Goal: Obtain resource: Obtain resource

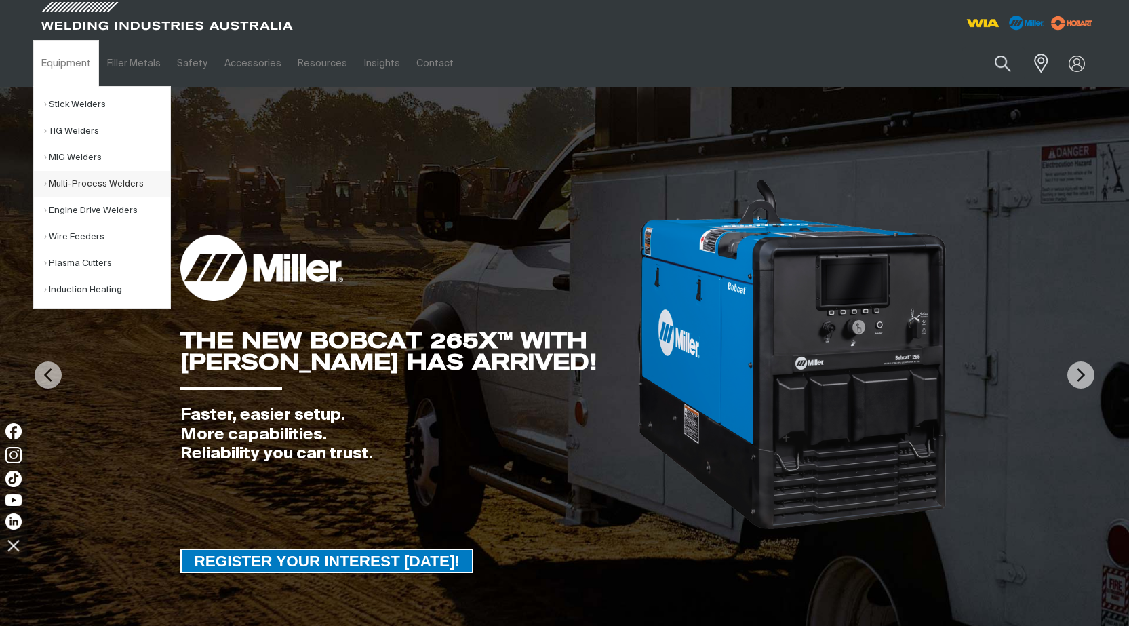
click at [106, 180] on link "Multi-Process Welders" at bounding box center [107, 184] width 126 height 26
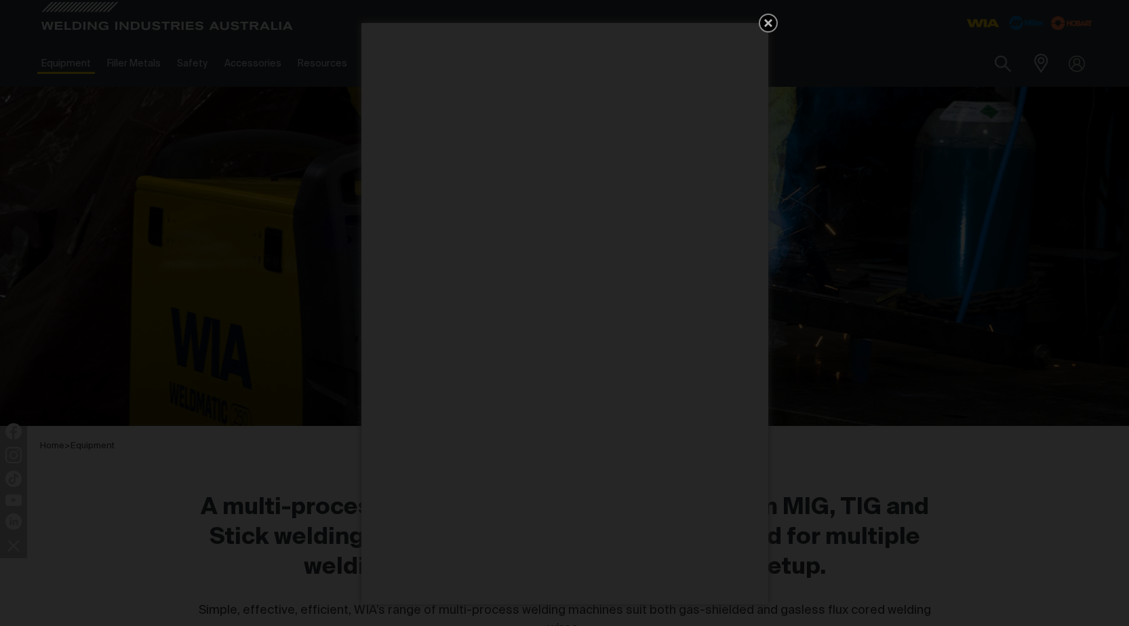
click at [771, 14] on link "Get 5 WIA Welding Guides Free!" at bounding box center [768, 23] width 19 height 19
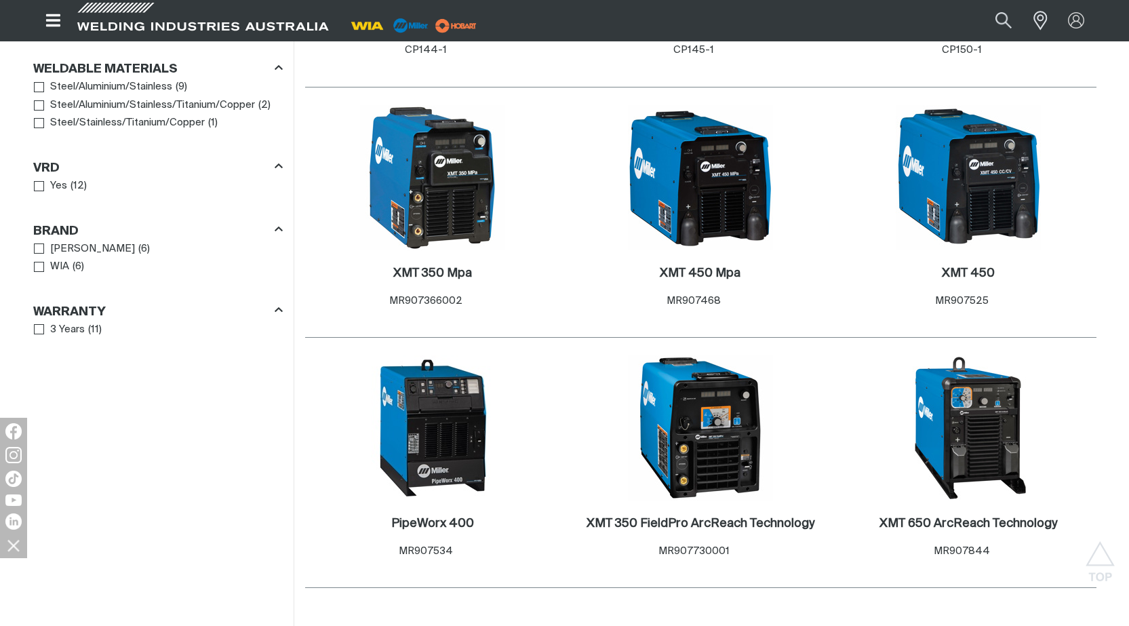
scroll to position [1220, 0]
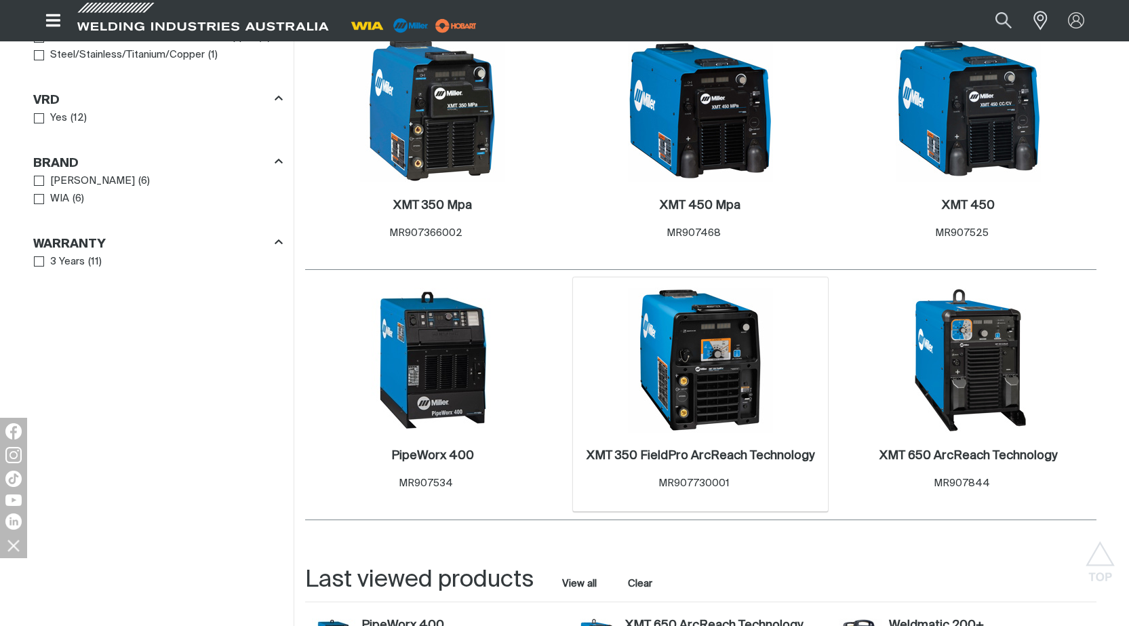
click at [722, 351] on img at bounding box center [700, 359] width 145 height 145
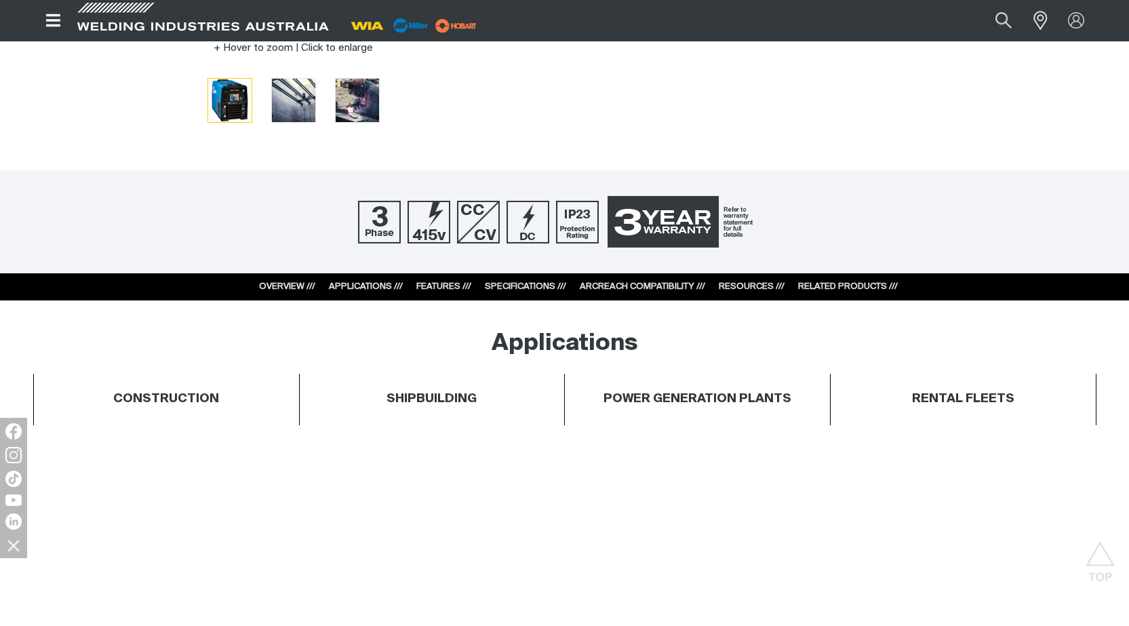
scroll to position [610, 0]
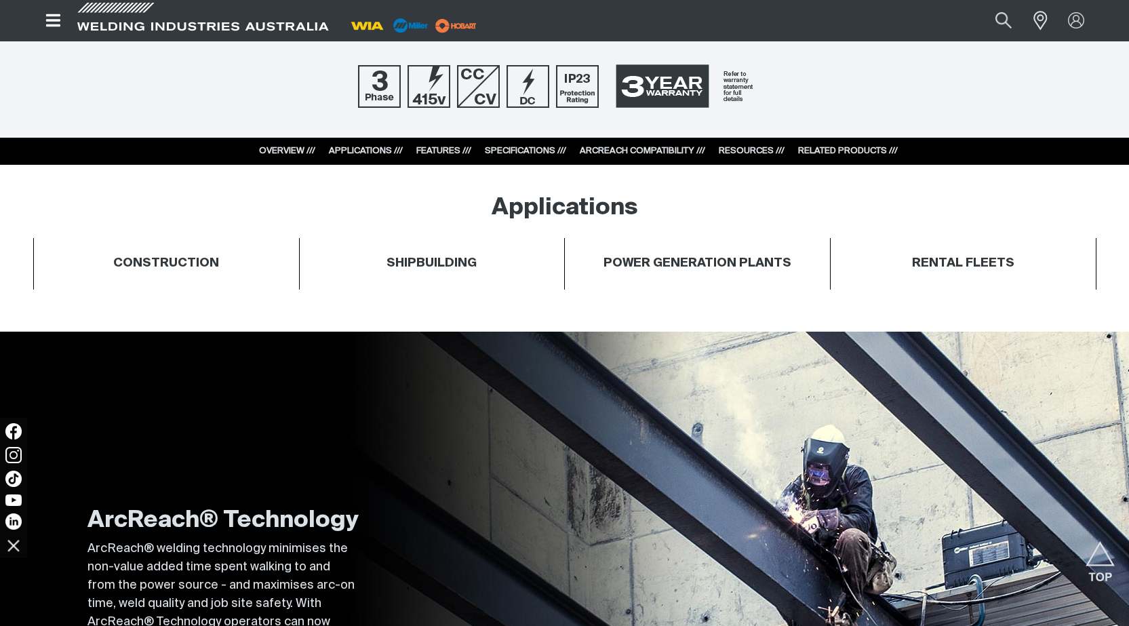
click at [720, 258] on h4 "POWER GENERATION PLANTS" at bounding box center [697, 264] width 188 height 16
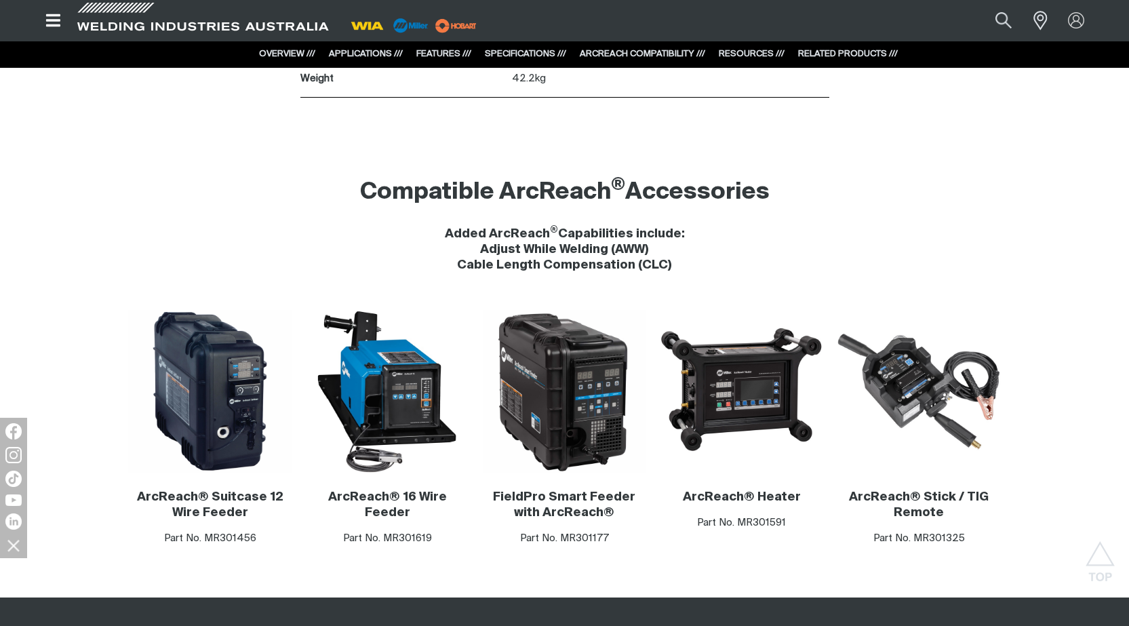
scroll to position [4339, 0]
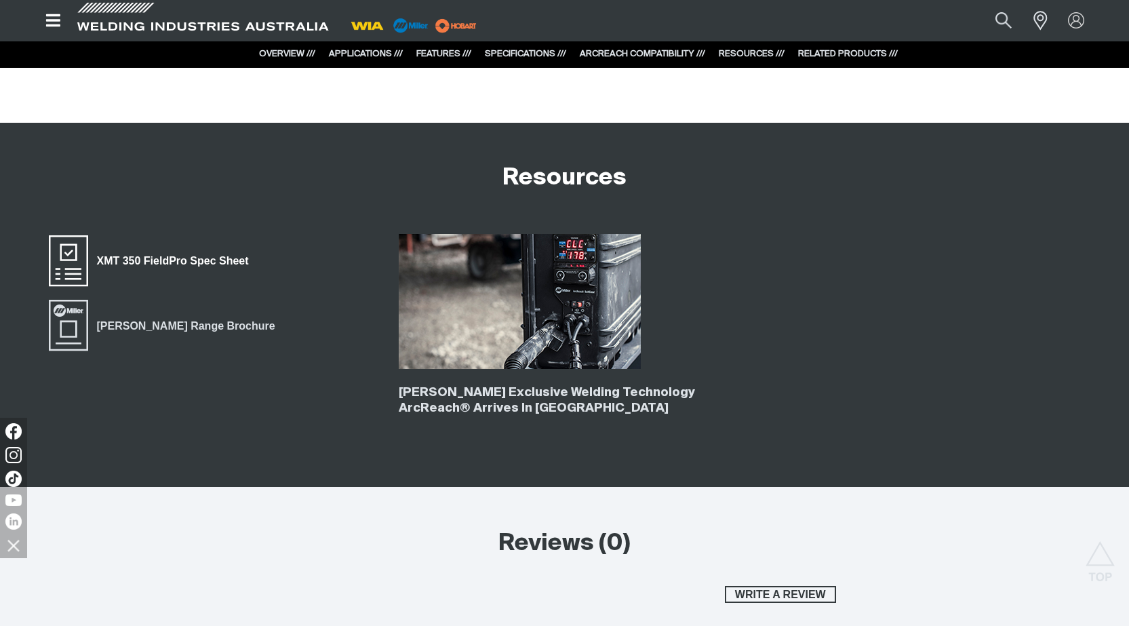
click at [182, 259] on span "XMT 350 FieldPro Spec Sheet" at bounding box center [173, 261] width 170 height 18
